Goal: Task Accomplishment & Management: Manage account settings

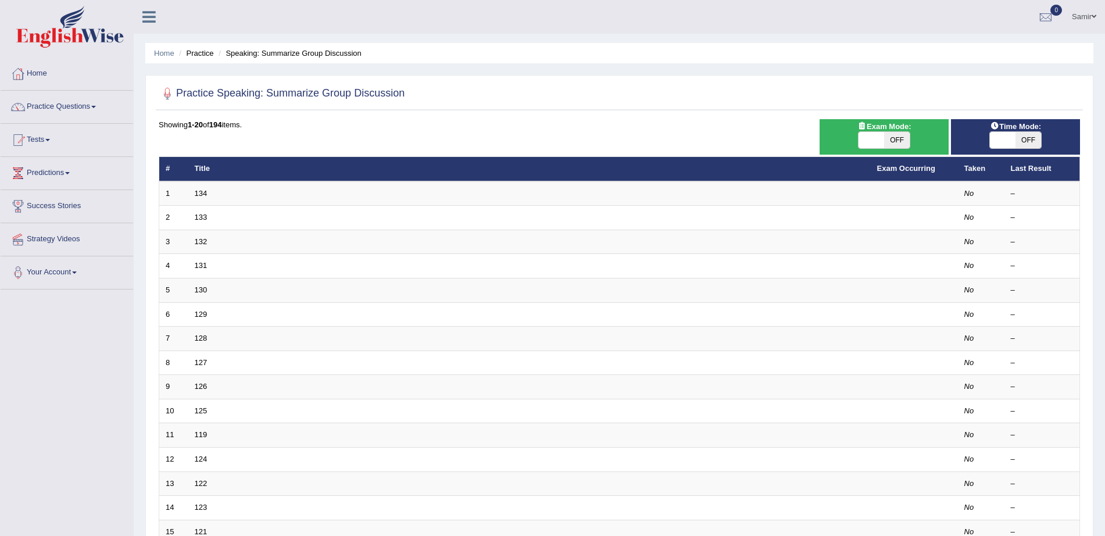
click at [1091, 21] on link "Samir" at bounding box center [1084, 15] width 42 height 30
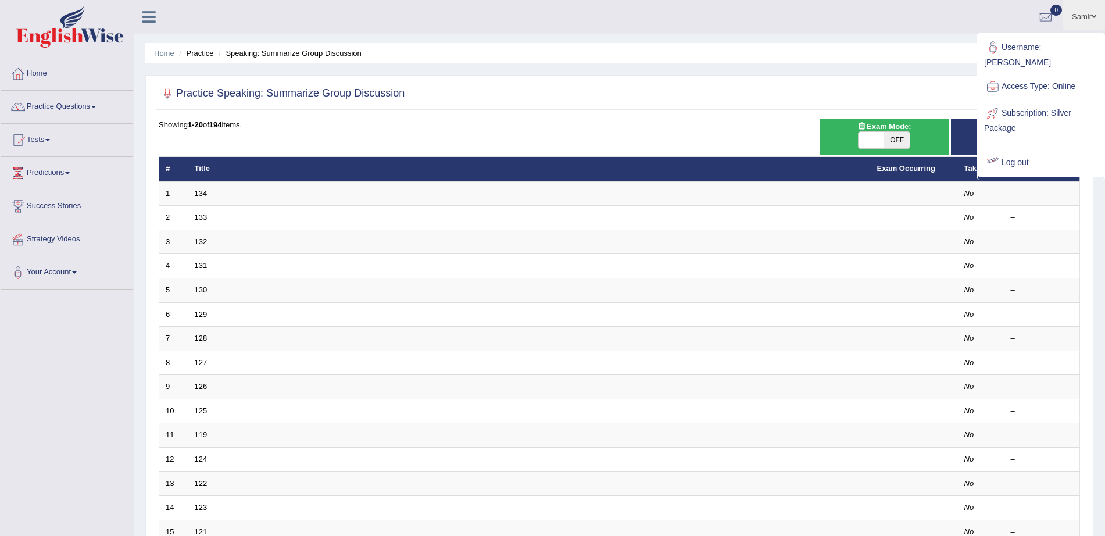
click at [1012, 149] on link "Log out" at bounding box center [1041, 162] width 126 height 27
